Goal: Task Accomplishment & Management: Manage account settings

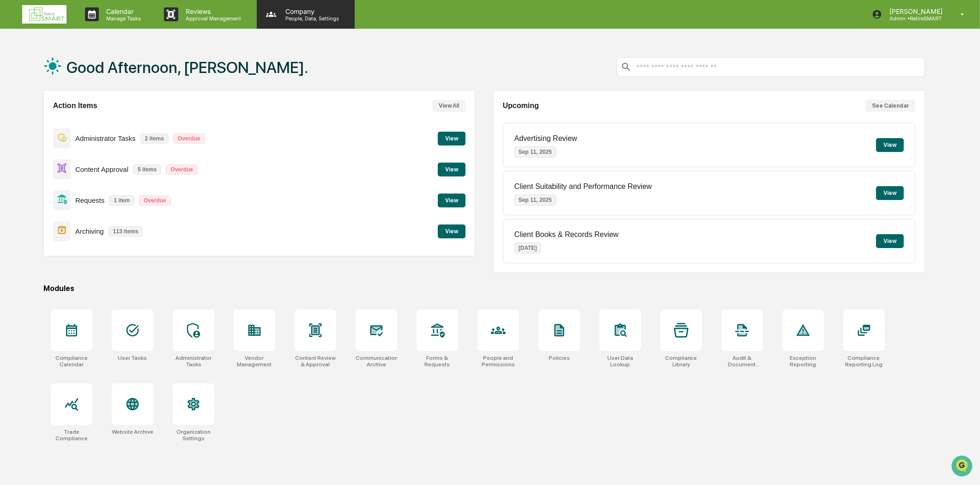
click at [315, 19] on p "People, Data, Settings" at bounding box center [311, 18] width 66 height 6
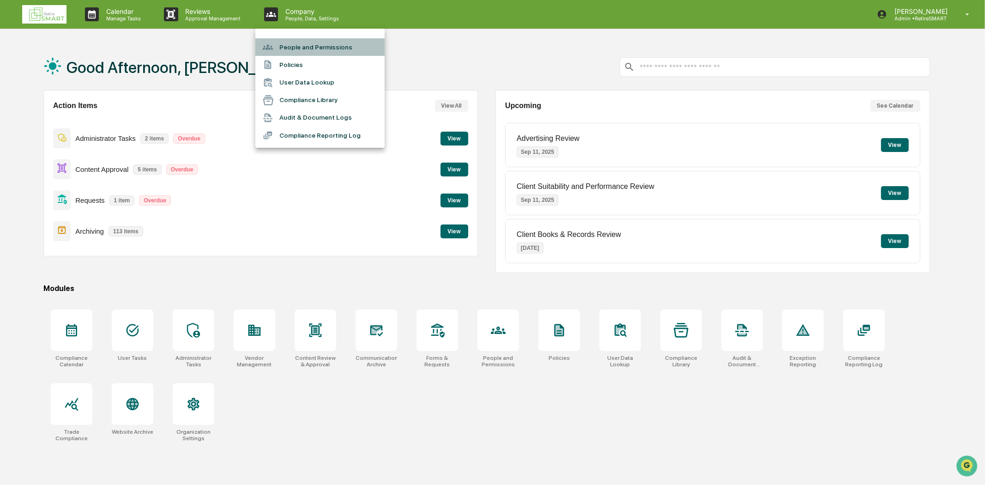
click at [321, 43] on li "People and Permissions" at bounding box center [319, 47] width 129 height 18
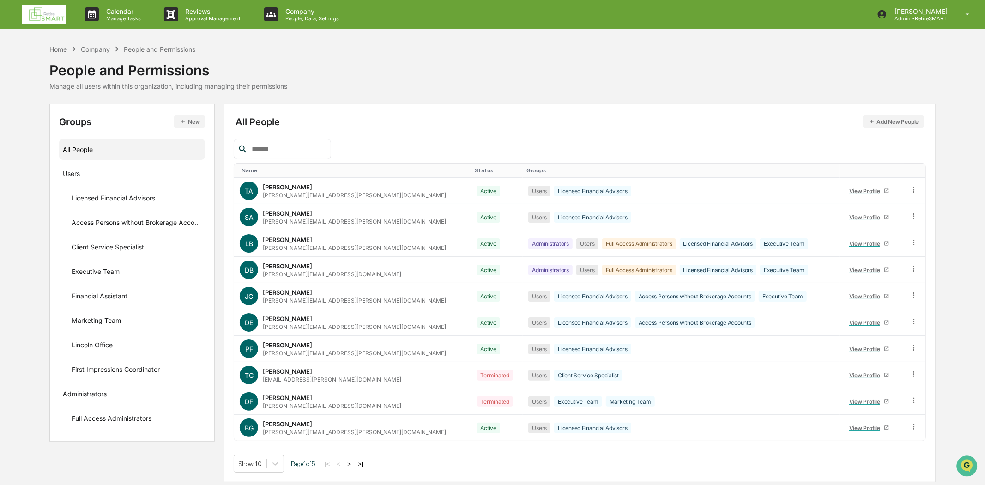
click at [190, 117] on button "New" at bounding box center [189, 121] width 31 height 12
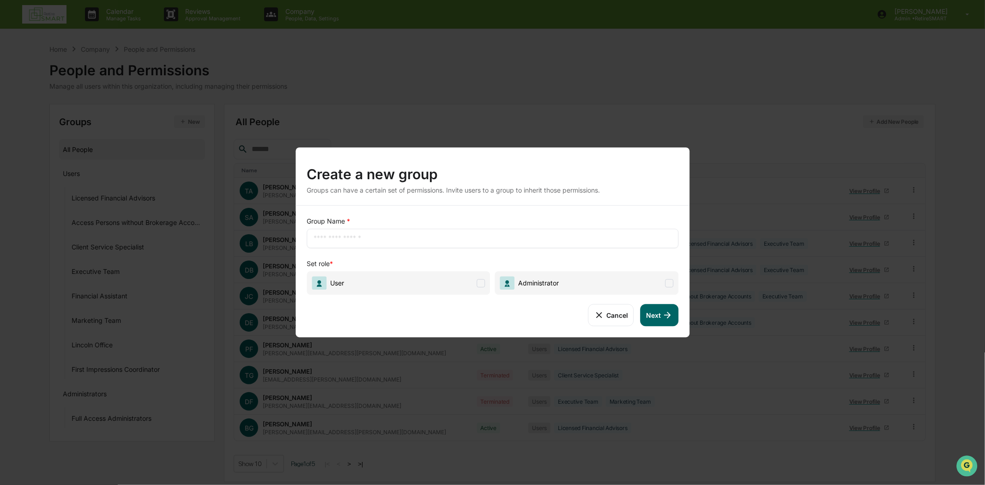
click at [386, 237] on input "text" at bounding box center [493, 238] width 358 height 9
click at [526, 237] on input "text" at bounding box center [493, 238] width 358 height 9
type input "**********"
click at [670, 282] on span at bounding box center [669, 283] width 8 height 8
click at [659, 313] on button "Next" at bounding box center [660, 315] width 38 height 22
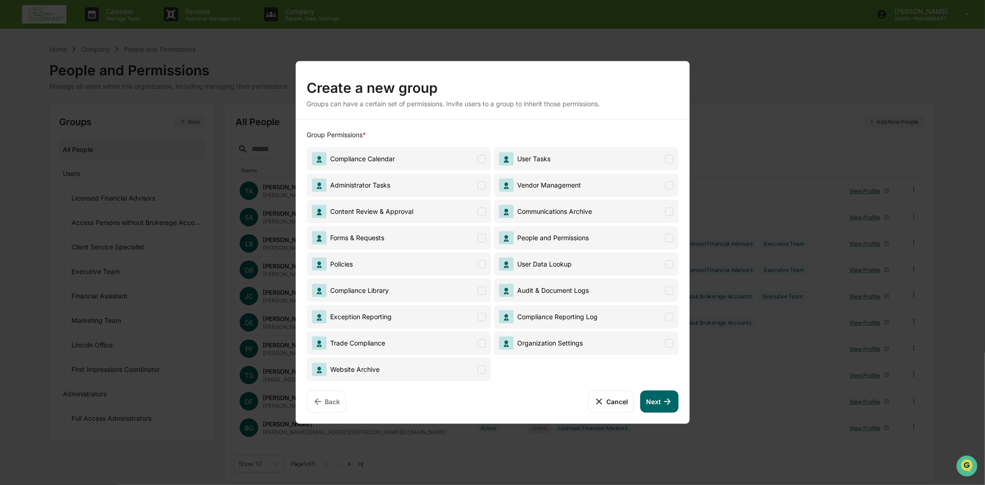
click at [480, 210] on span at bounding box center [482, 211] width 8 height 8
click at [661, 403] on button "Next" at bounding box center [660, 401] width 38 height 22
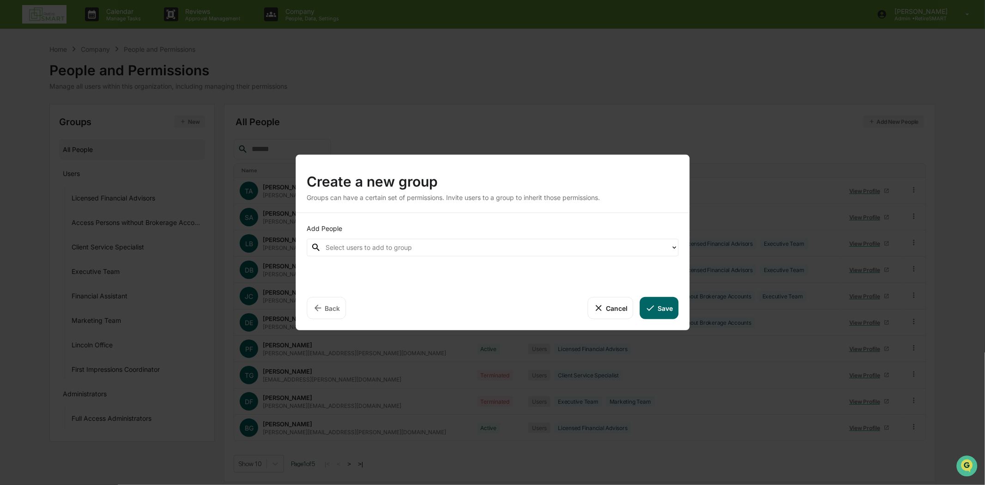
click at [671, 249] on icon at bounding box center [674, 247] width 7 height 7
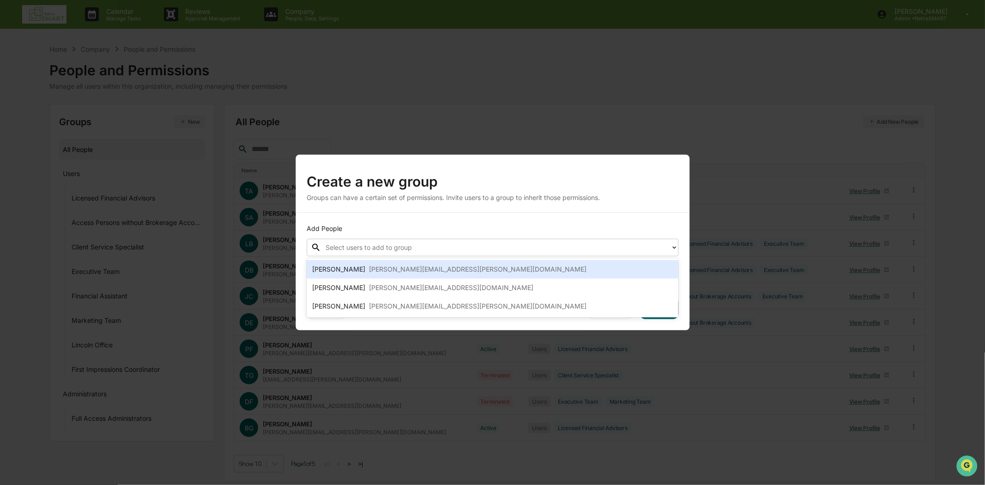
click at [371, 244] on div at bounding box center [496, 247] width 340 height 11
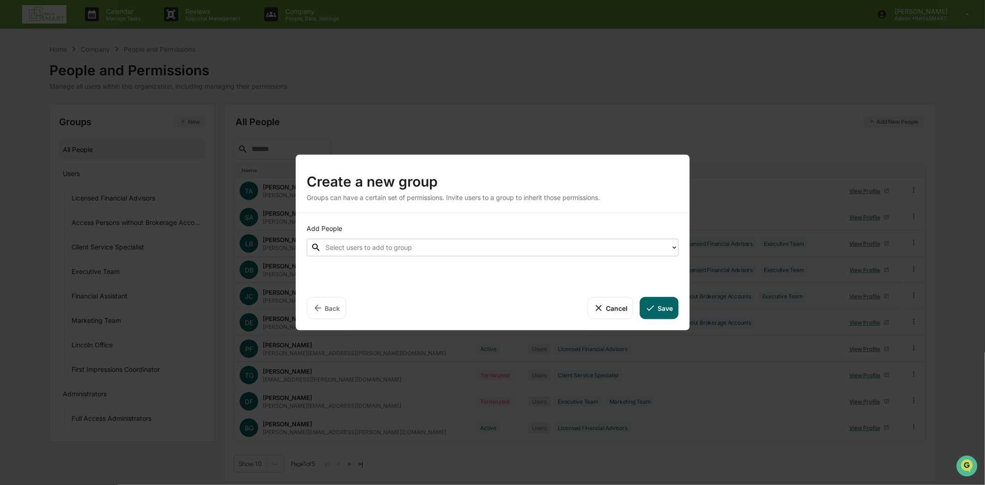
click at [662, 308] on button "Save" at bounding box center [659, 308] width 38 height 22
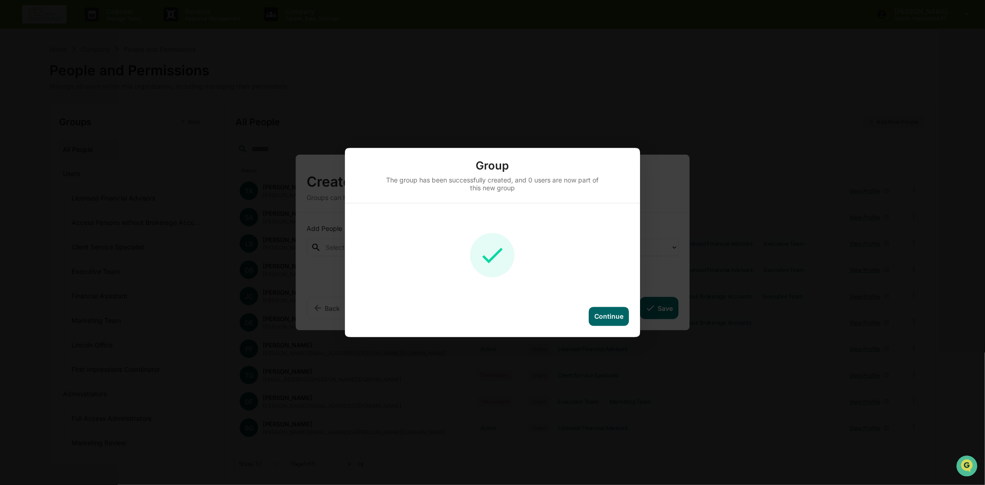
click at [613, 316] on div "Continue" at bounding box center [609, 317] width 29 height 8
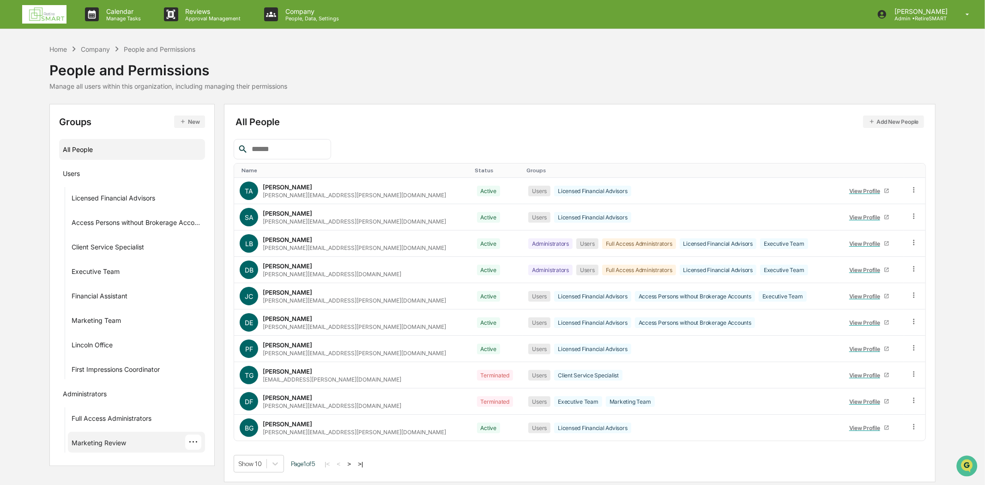
click at [121, 442] on div "Marketing Review" at bounding box center [99, 444] width 55 height 11
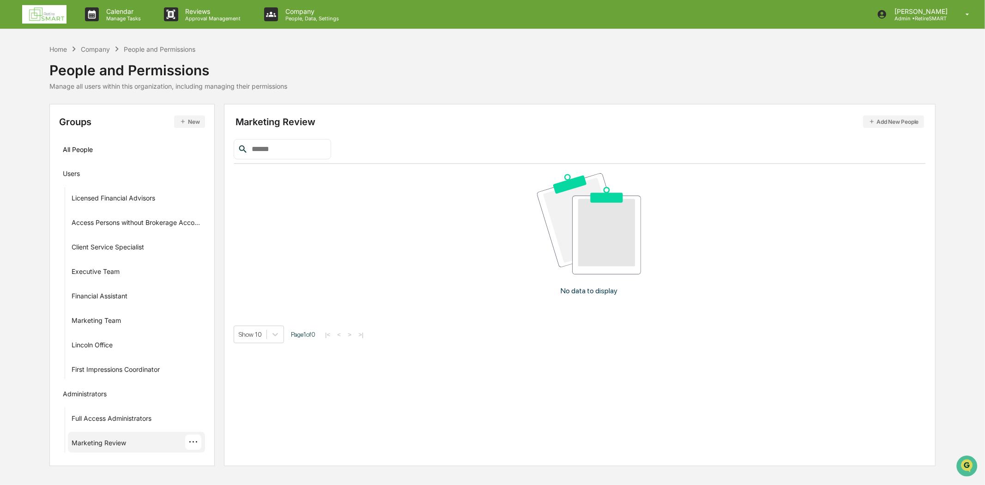
click at [194, 444] on div "···" at bounding box center [193, 442] width 16 height 15
click at [487, 366] on div "Marketing Review Add New People No data to display Show 10 Page 1 of 0 |< < > >|" at bounding box center [580, 285] width 712 height 362
click at [895, 124] on button "Add New People" at bounding box center [893, 121] width 61 height 12
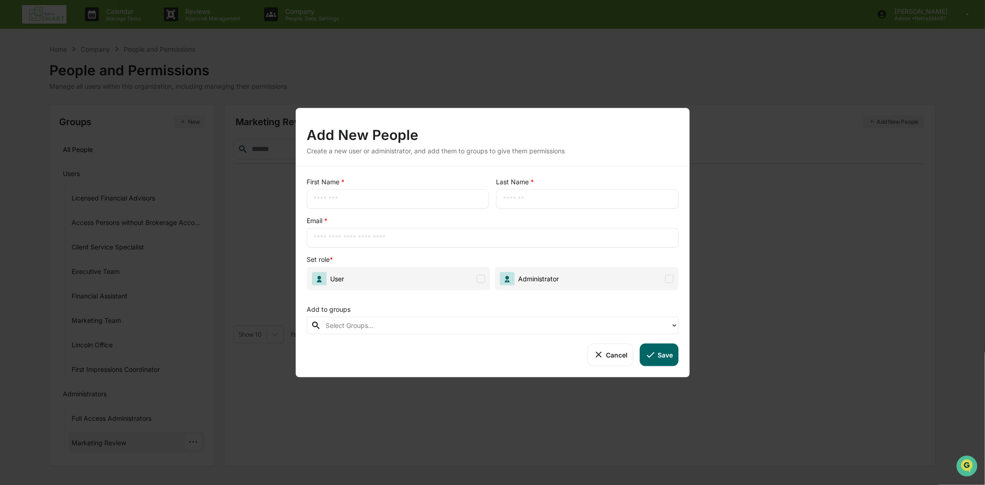
click at [389, 198] on input "text" at bounding box center [398, 198] width 169 height 9
click at [607, 357] on button "Cancel" at bounding box center [611, 355] width 46 height 22
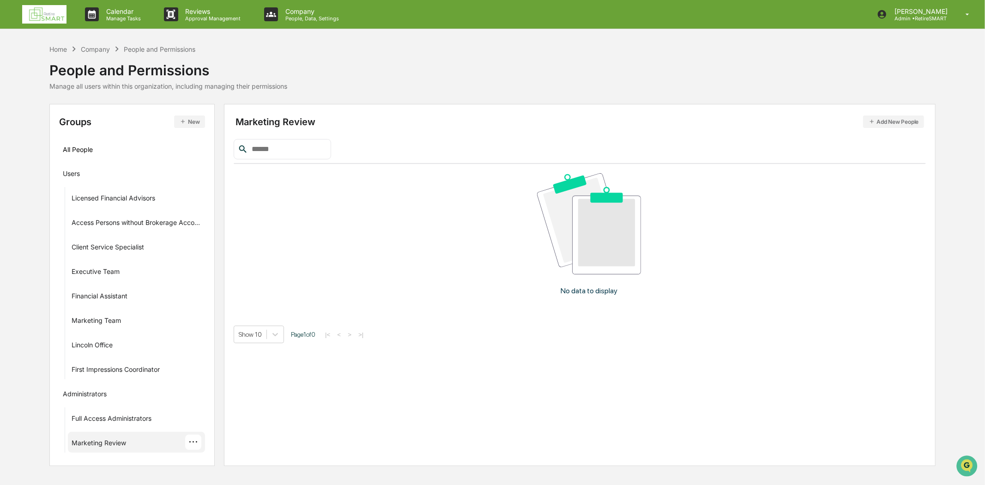
click at [195, 443] on div "···" at bounding box center [193, 442] width 16 height 15
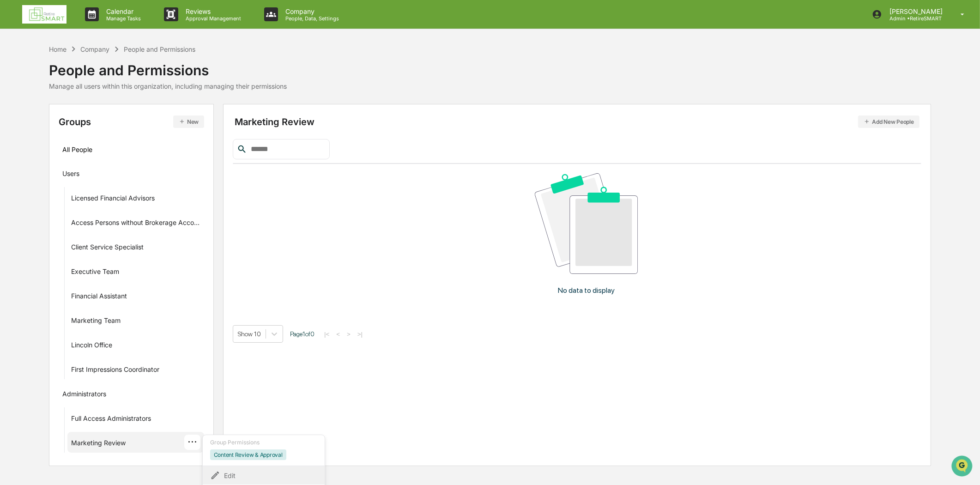
click at [235, 472] on div "Edit" at bounding box center [263, 475] width 107 height 11
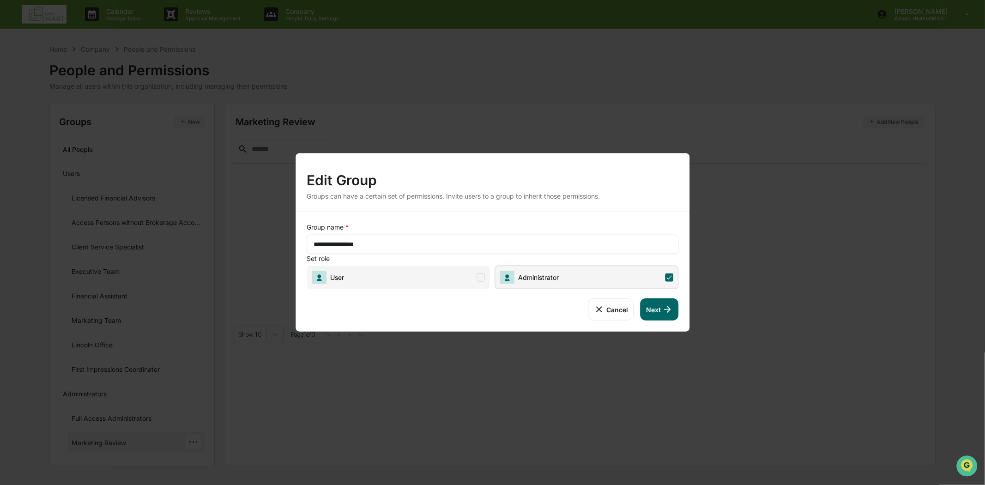
click at [484, 278] on span at bounding box center [481, 277] width 8 height 8
click at [662, 309] on button "Next" at bounding box center [660, 309] width 38 height 22
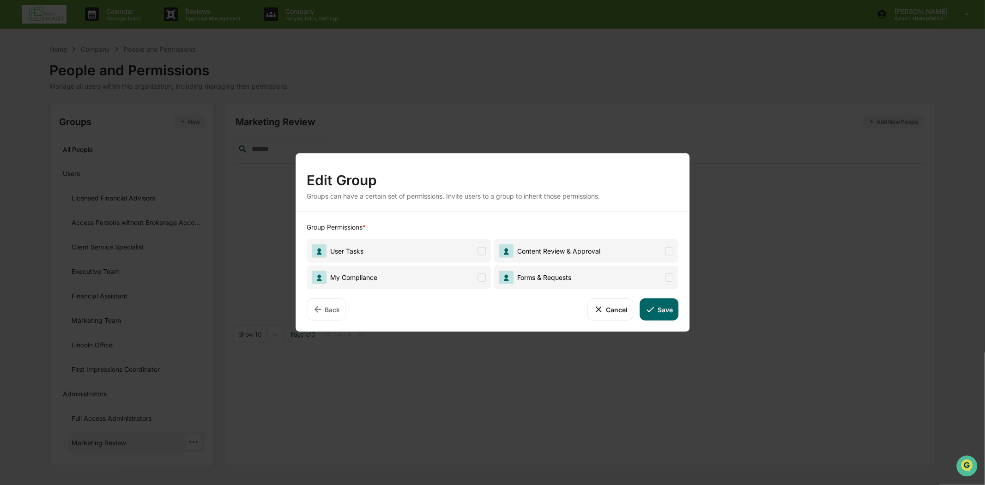
click at [668, 250] on span at bounding box center [669, 251] width 8 height 8
click at [651, 313] on icon at bounding box center [651, 309] width 10 height 10
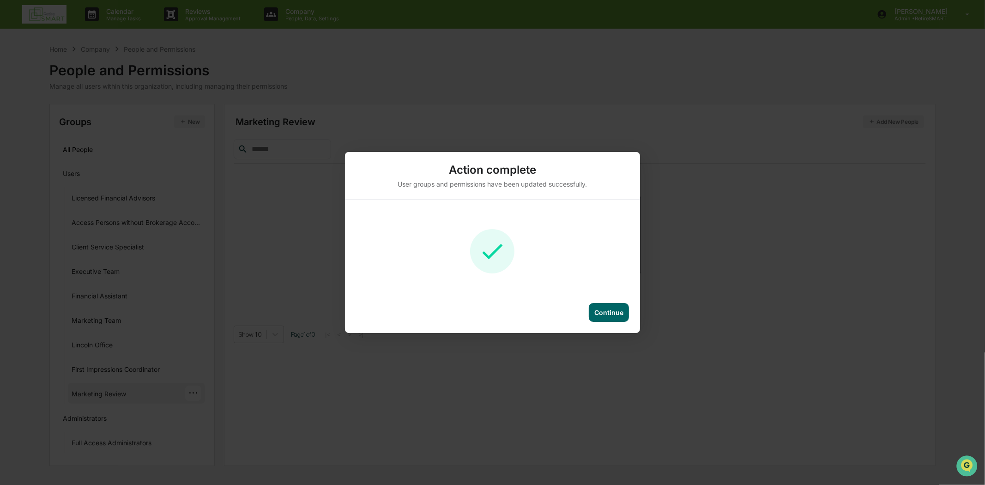
click at [599, 315] on div "Continue" at bounding box center [609, 313] width 29 height 8
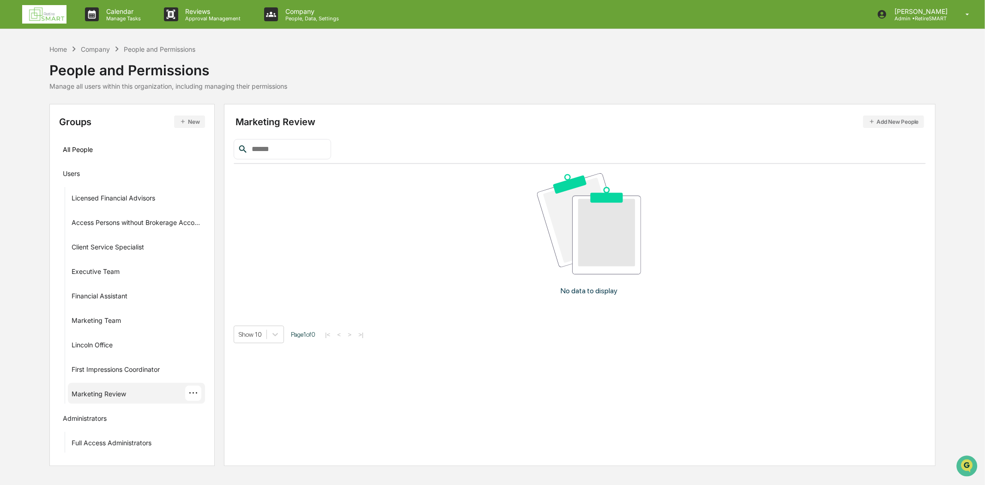
click at [148, 394] on div "Marketing Review ···" at bounding box center [137, 393] width 130 height 15
click at [199, 390] on div "···" at bounding box center [193, 393] width 16 height 15
click at [261, 439] on div "Add People" at bounding box center [264, 444] width 107 height 11
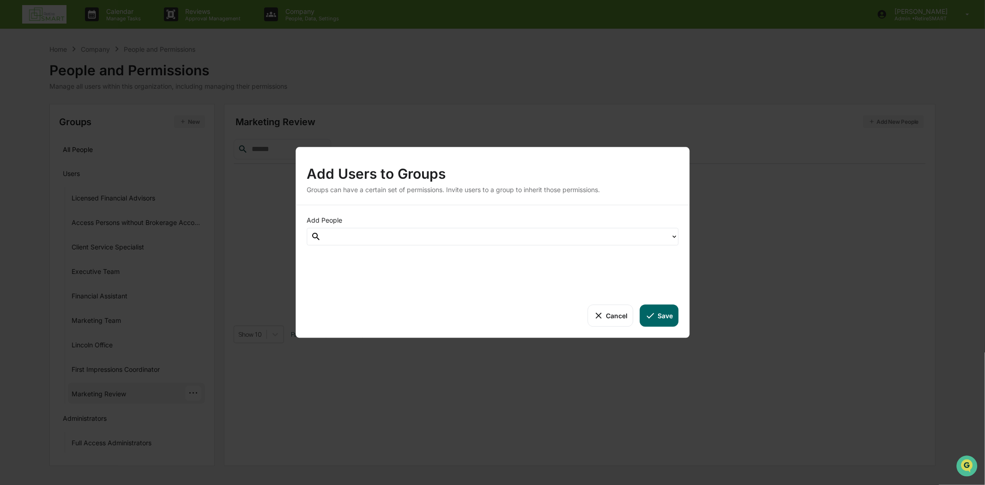
click at [671, 237] on div at bounding box center [496, 237] width 350 height 14
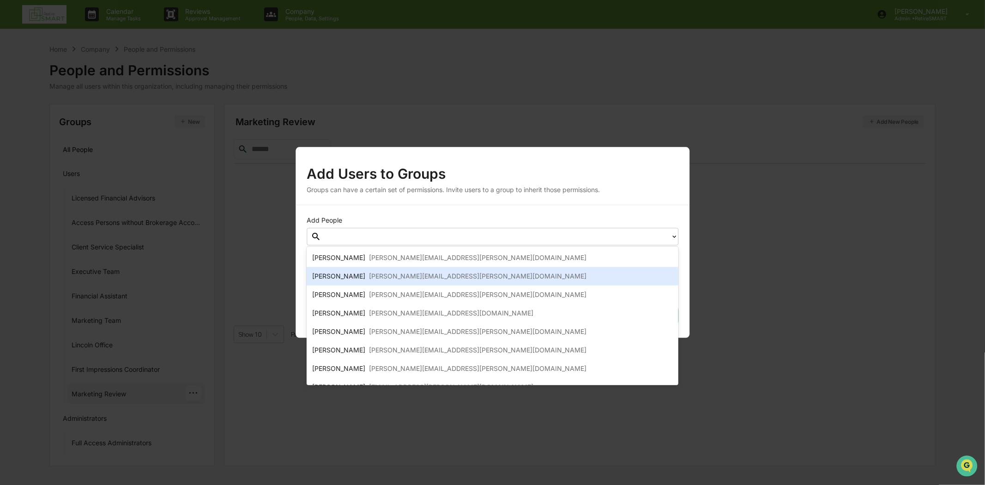
click at [511, 275] on div "[PERSON_NAME] [PERSON_NAME][EMAIL_ADDRESS][PERSON_NAME][DOMAIN_NAME]" at bounding box center [492, 276] width 361 height 11
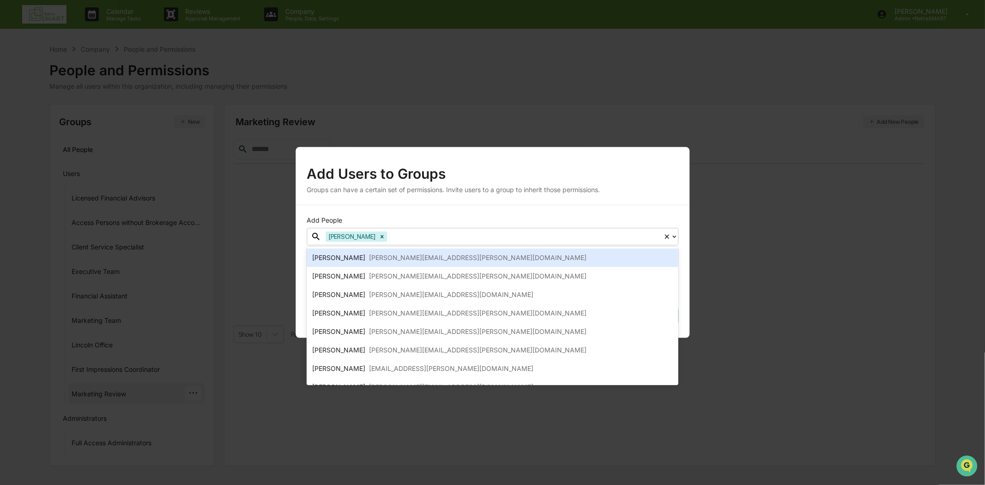
click at [649, 162] on div "Add Users to Groups" at bounding box center [493, 170] width 372 height 24
click at [685, 230] on div "Add People option [PERSON_NAME], selected. 49 results available. Use Up and Dow…" at bounding box center [493, 271] width 394 height 133
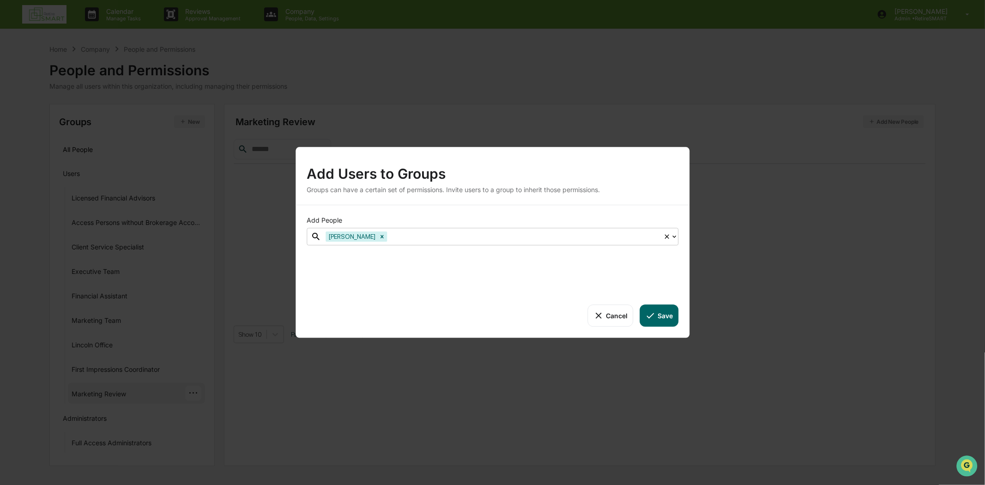
click at [675, 234] on icon at bounding box center [674, 236] width 7 height 7
click at [658, 316] on button "Save" at bounding box center [659, 315] width 38 height 22
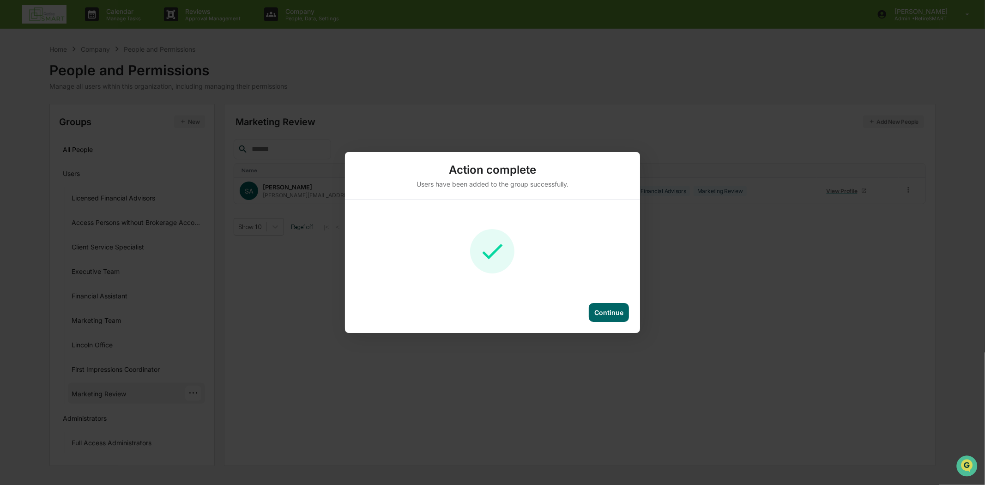
click at [607, 316] on div "Continue" at bounding box center [609, 313] width 29 height 8
